Goal: Information Seeking & Learning: Check status

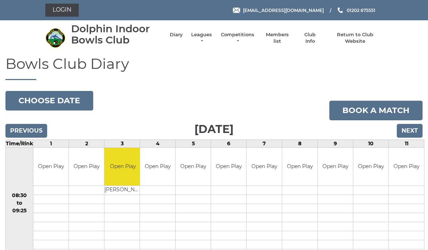
click at [243, 37] on link "Competitions" at bounding box center [237, 38] width 35 height 13
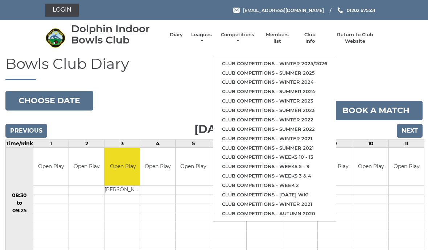
click at [303, 62] on link "Club competitions - Winter 2025/2026" at bounding box center [274, 63] width 123 height 9
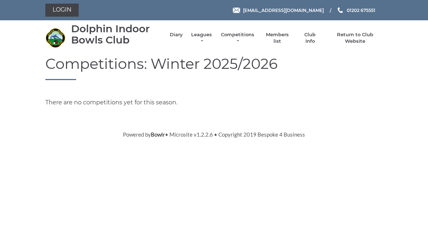
click at [205, 38] on link "Leagues" at bounding box center [201, 38] width 23 height 13
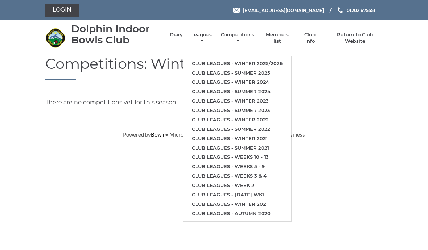
click at [269, 60] on link "Club leagues - Winter 2025/2026" at bounding box center [237, 63] width 108 height 9
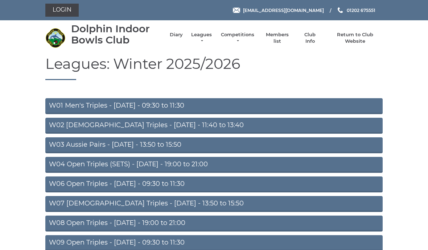
click at [180, 162] on link "W04 Open Triples (SETS) - [DATE] - 19:00 to 21:00" at bounding box center [213, 165] width 337 height 16
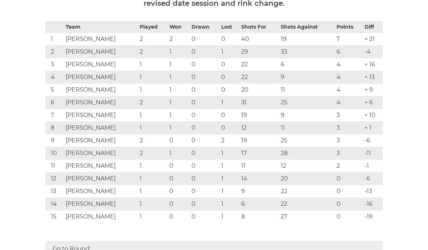
scroll to position [142, 0]
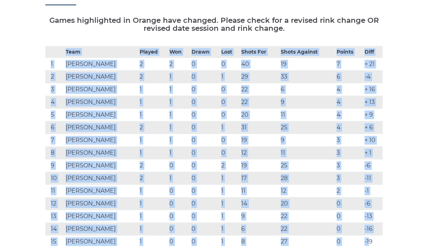
scroll to position [0, 0]
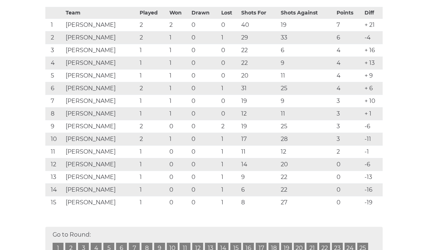
scroll to position [153, 0]
